Goal: Information Seeking & Learning: Learn about a topic

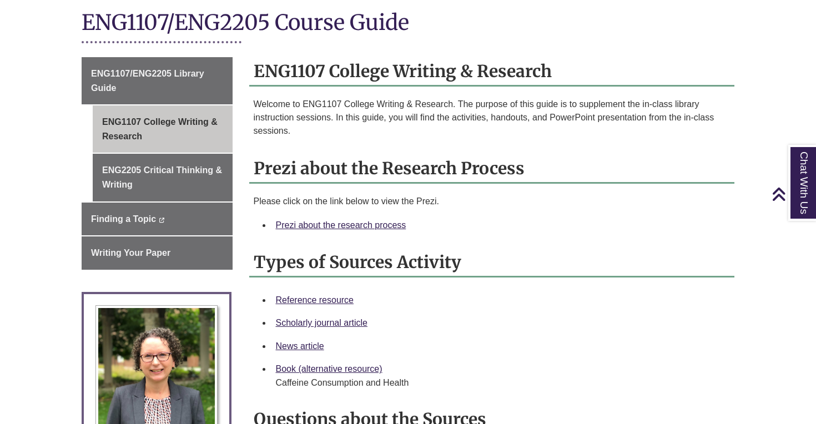
scroll to position [260, 0]
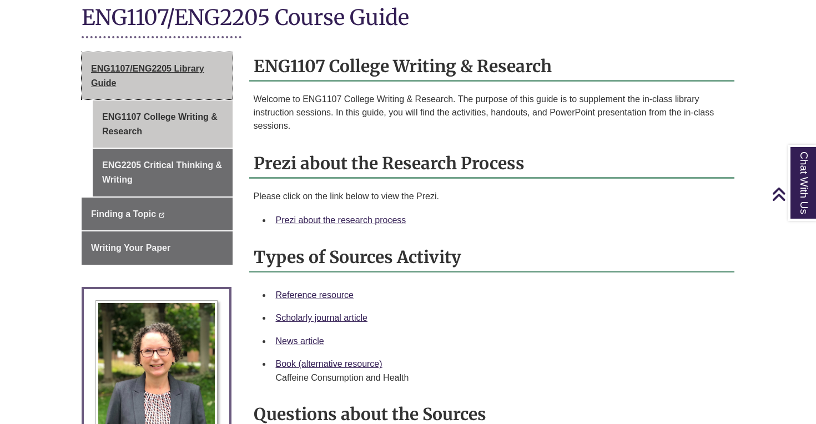
click at [205, 69] on link "ENG1107/ENG2205 Library Guide" at bounding box center [157, 75] width 151 height 47
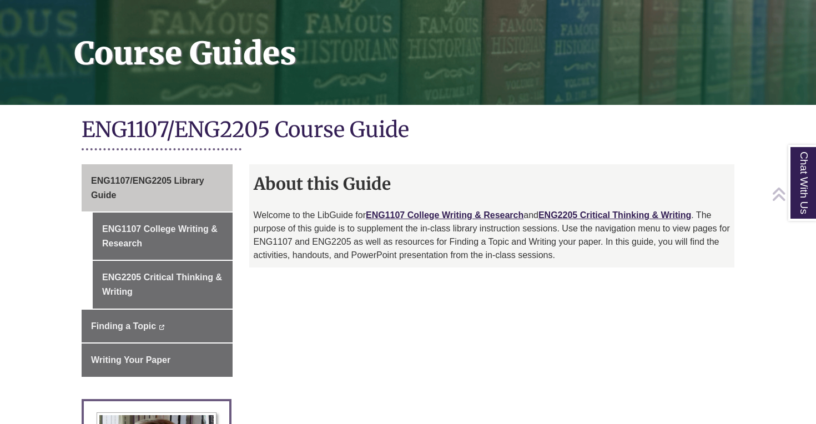
scroll to position [157, 0]
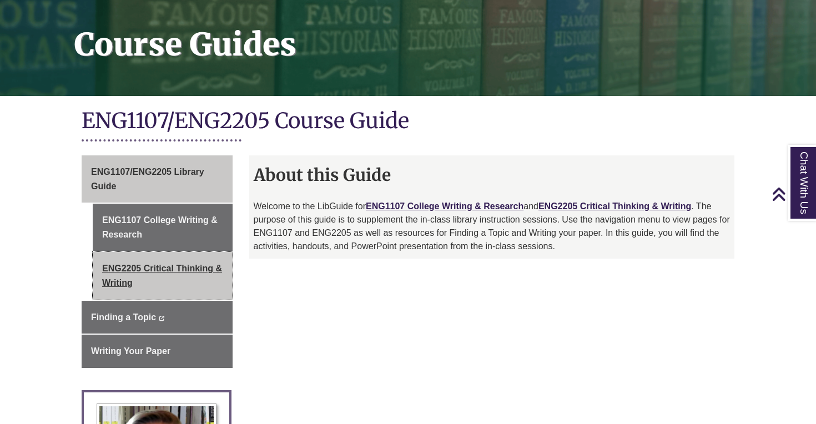
click at [158, 270] on link "ENG2205 Critical Thinking & Writing" at bounding box center [163, 275] width 140 height 47
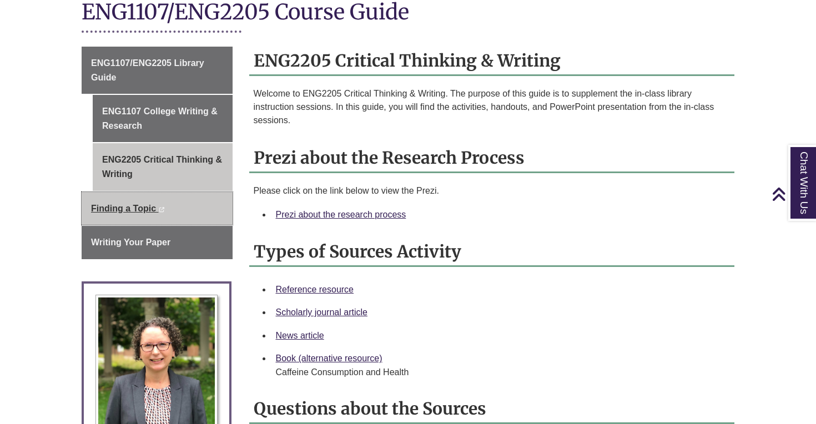
scroll to position [272, 0]
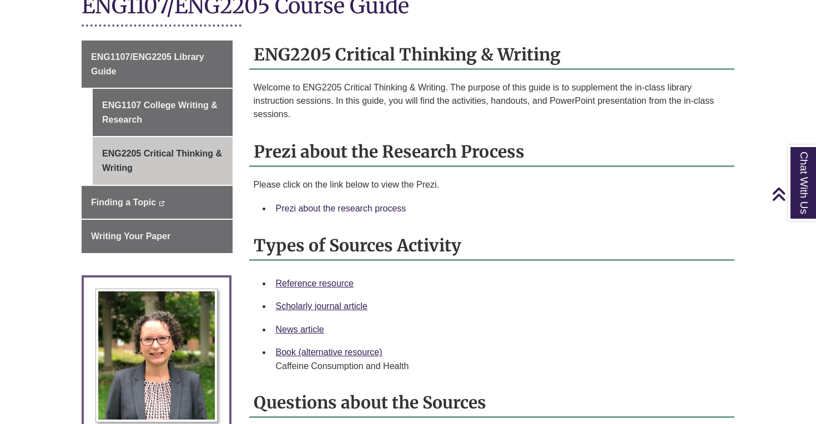
click at [280, 205] on link "Prezi about the research process" at bounding box center [341, 208] width 130 height 9
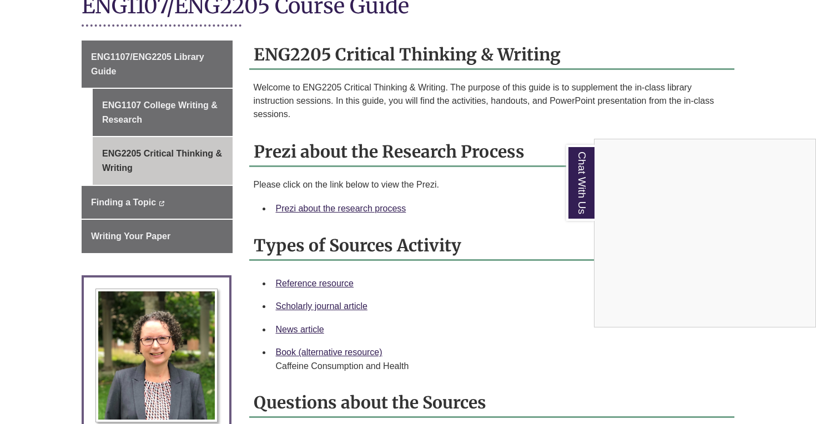
click at [582, 182] on link "Chat With Us" at bounding box center [580, 183] width 28 height 76
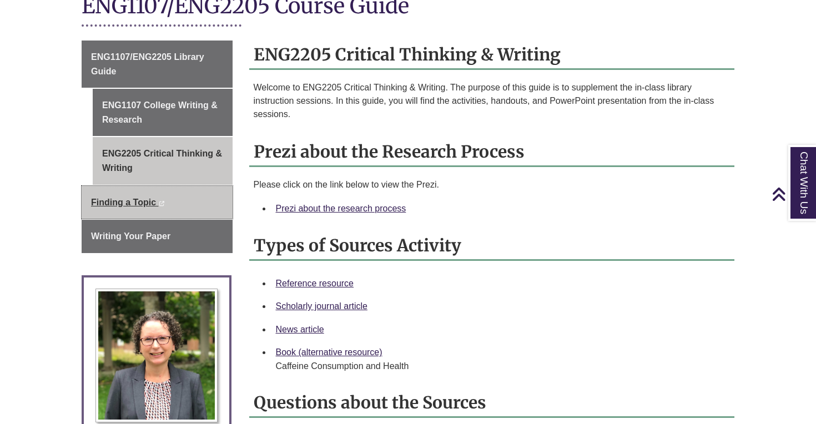
click at [182, 196] on link "Finding a Topic This link opens in a new window This link opens in a new window" at bounding box center [157, 202] width 151 height 33
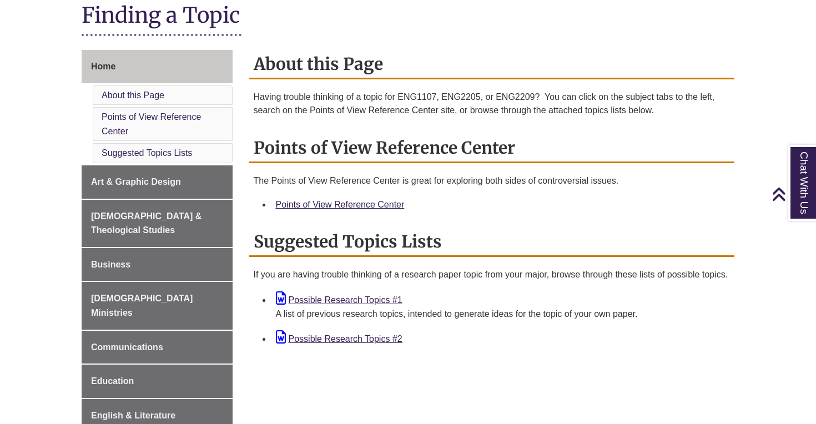
scroll to position [263, 0]
